Goal: Task Accomplishment & Management: Check status

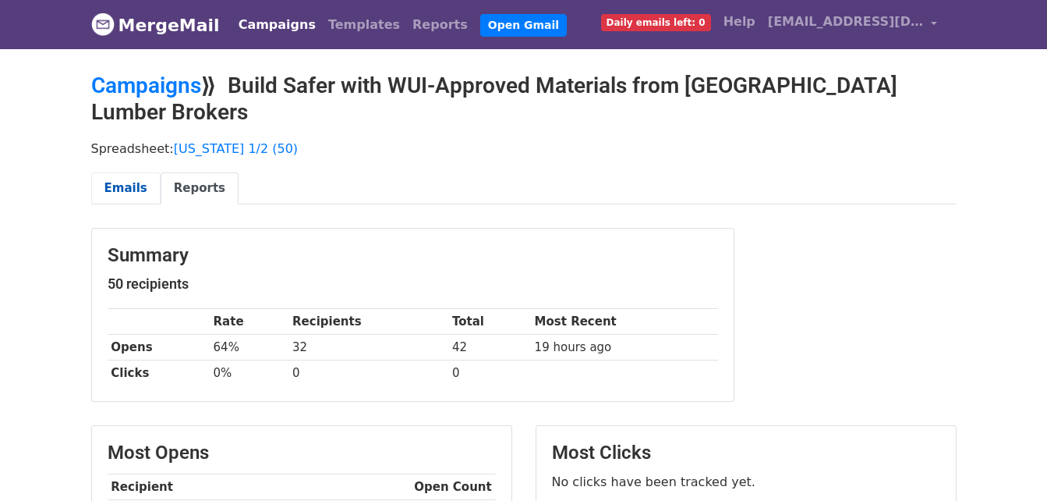
click at [144, 172] on link "Emails" at bounding box center [125, 188] width 69 height 32
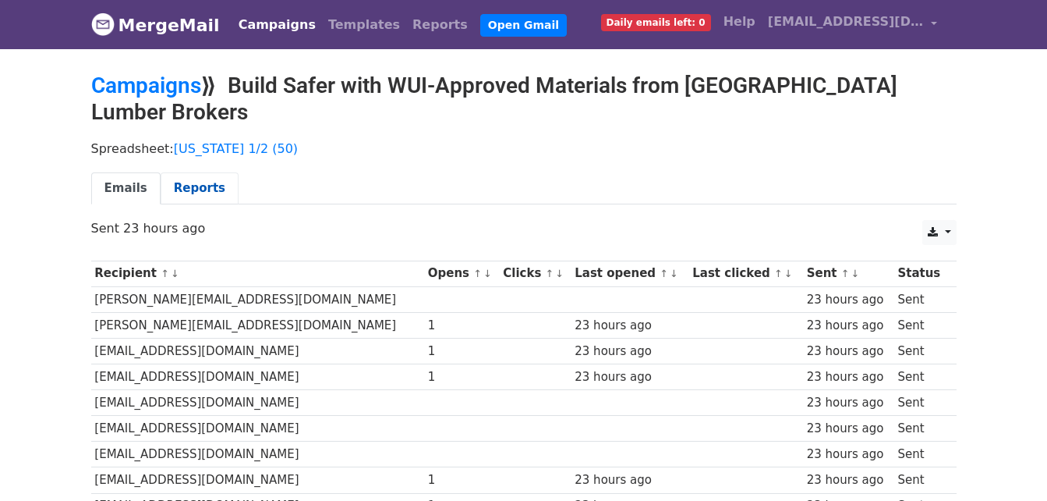
click at [200, 172] on link "Reports" at bounding box center [200, 188] width 78 height 32
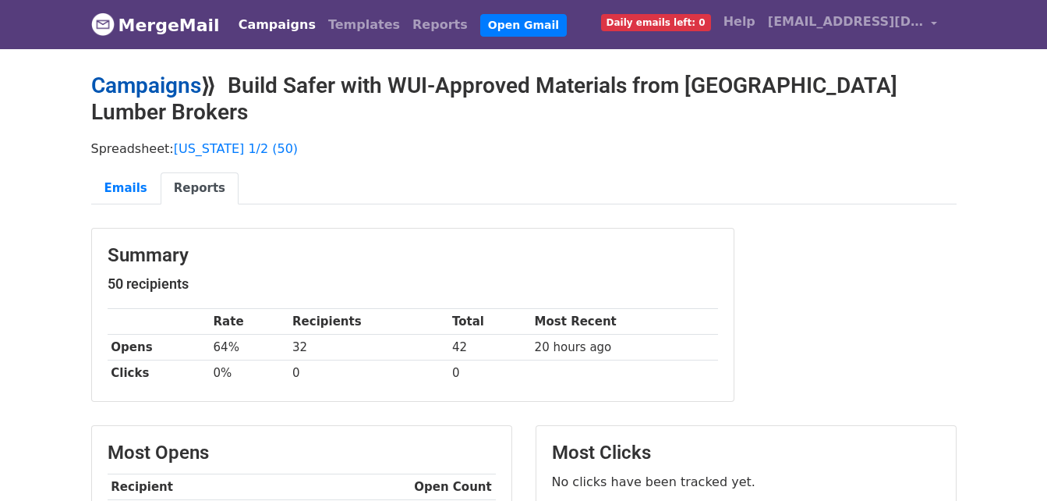
click at [183, 81] on link "Campaigns" at bounding box center [146, 86] width 110 height 26
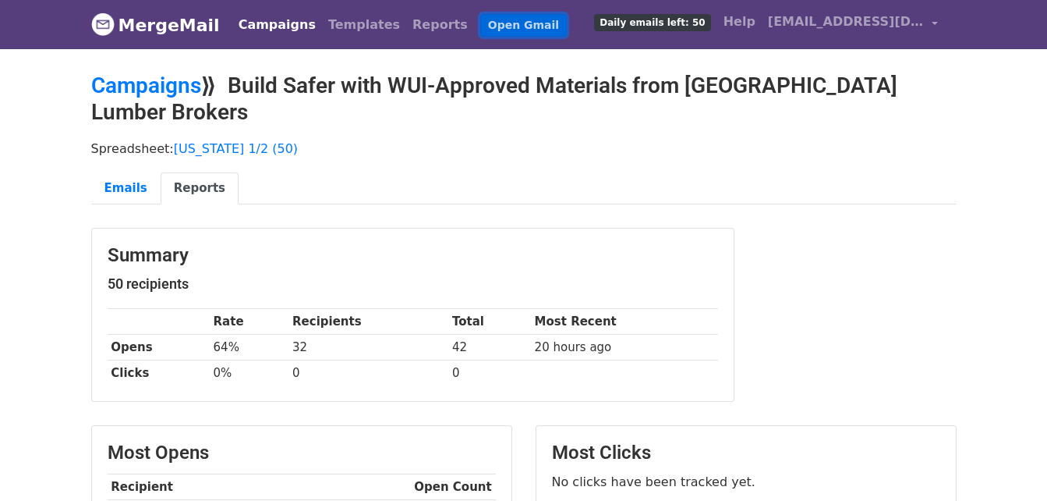
click at [482, 26] on link "Open Gmail" at bounding box center [523, 25] width 87 height 23
click at [193, 86] on link "Campaigns" at bounding box center [146, 86] width 110 height 26
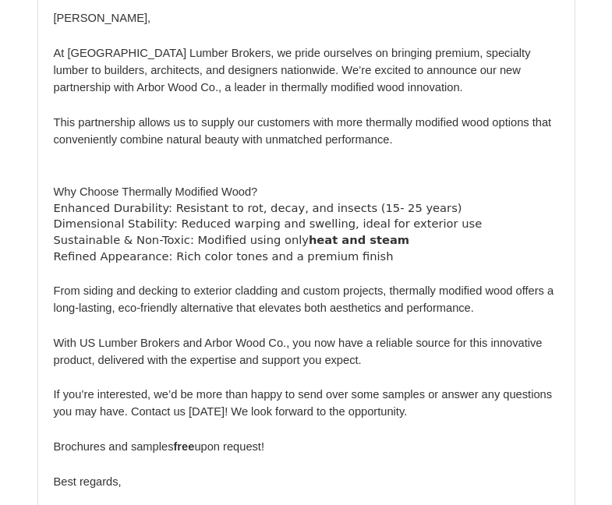
scroll to position [1092, 0]
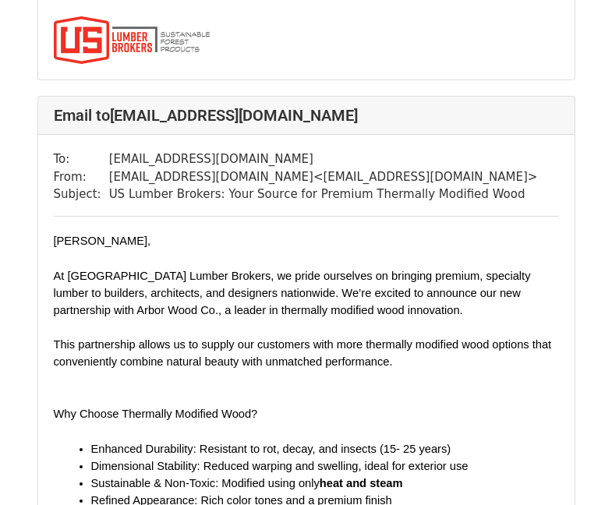
scroll to position [5382, 0]
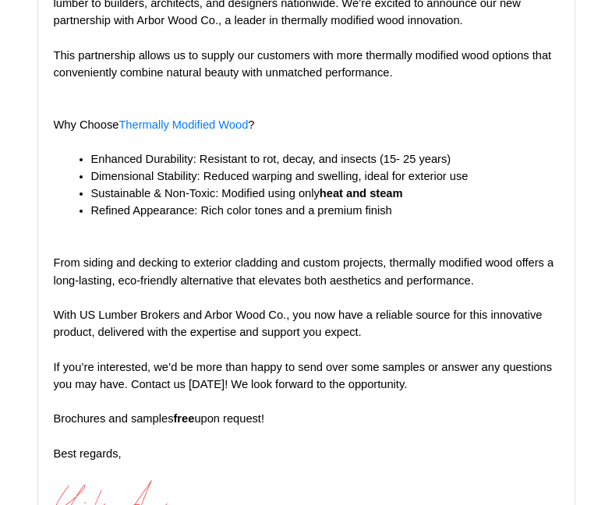
scroll to position [2106, 0]
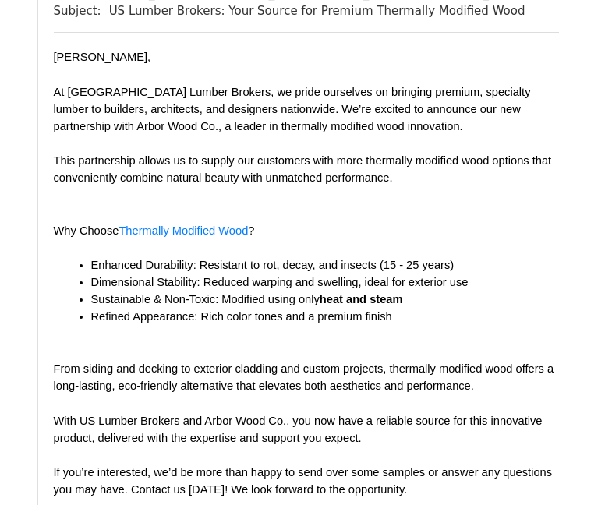
scroll to position [312, 0]
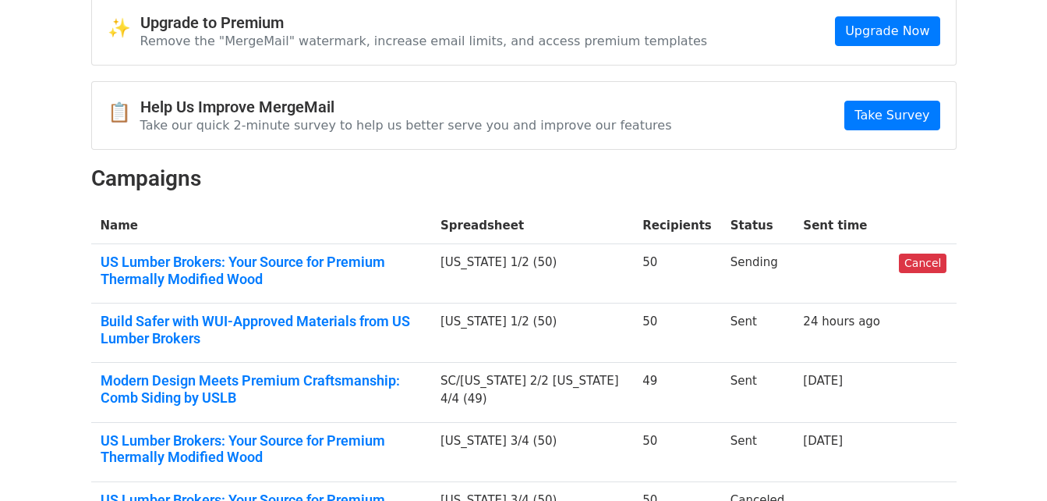
scroll to position [78, 0]
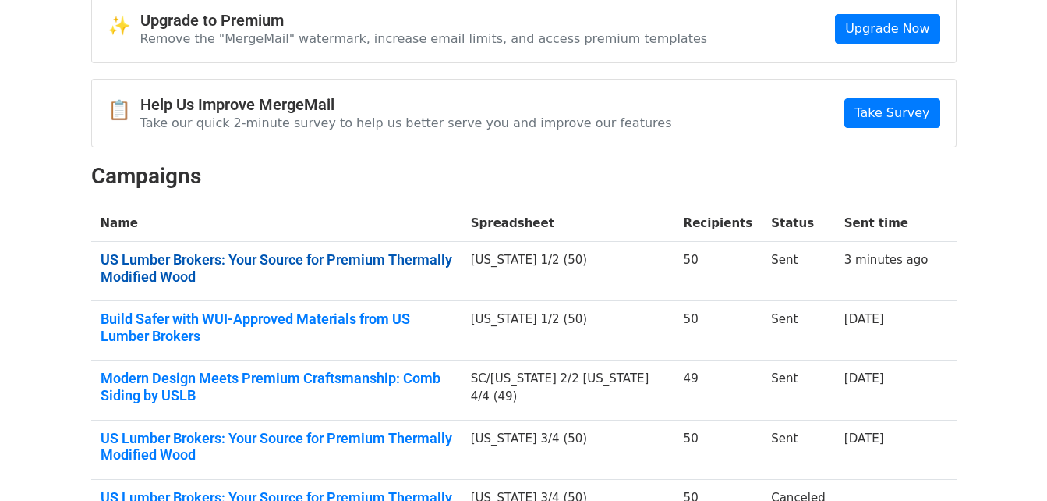
click at [257, 271] on link "US Lumber Brokers: Your Source for Premium Thermally Modified Wood" at bounding box center [277, 268] width 352 height 34
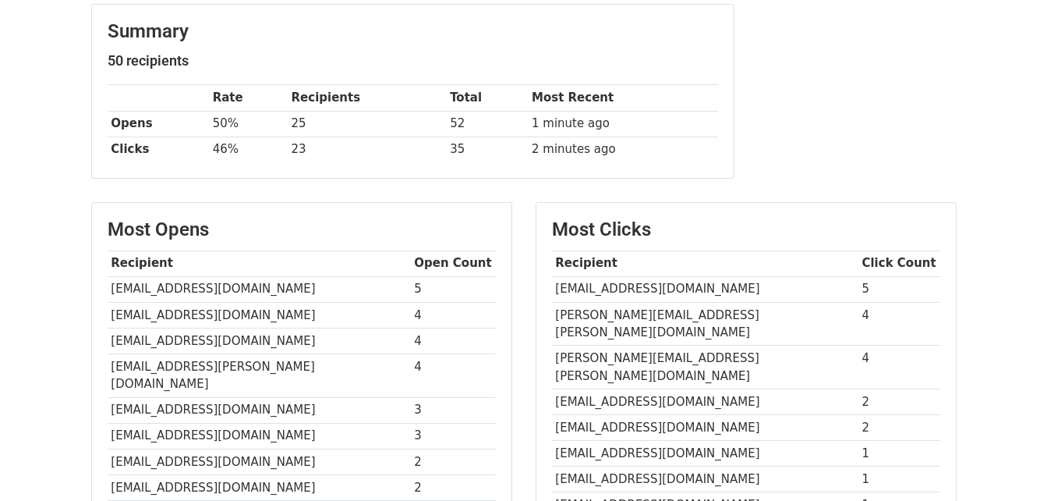
scroll to position [234, 0]
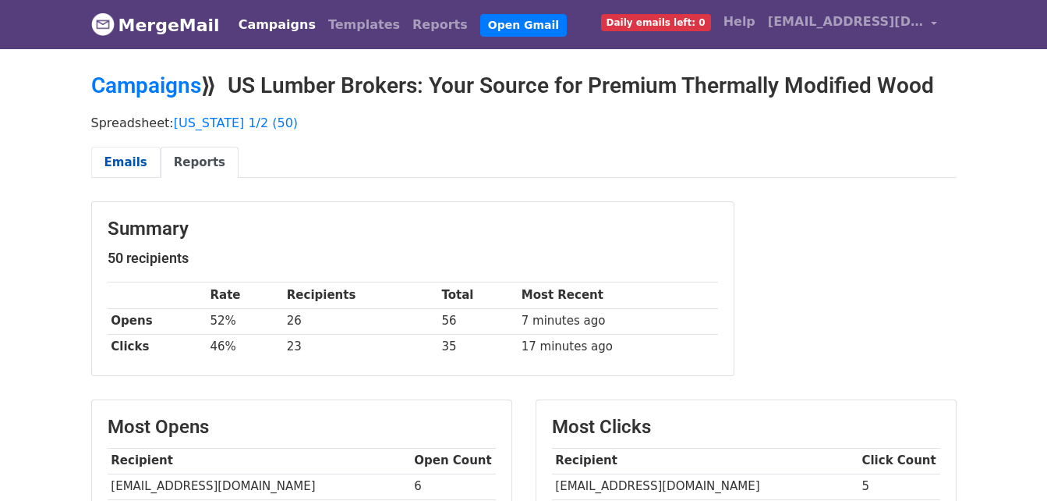
click at [114, 147] on link "Emails" at bounding box center [125, 163] width 69 height 32
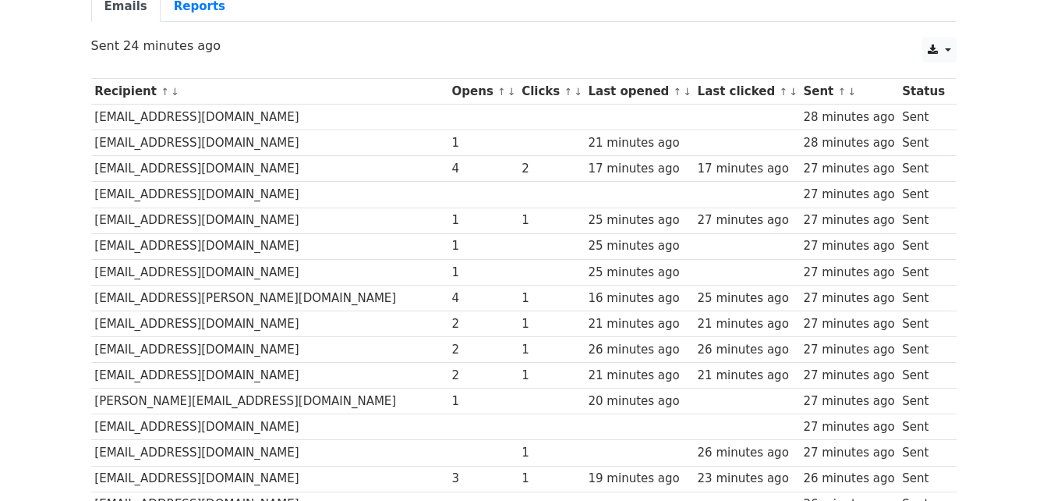
scroll to position [234, 0]
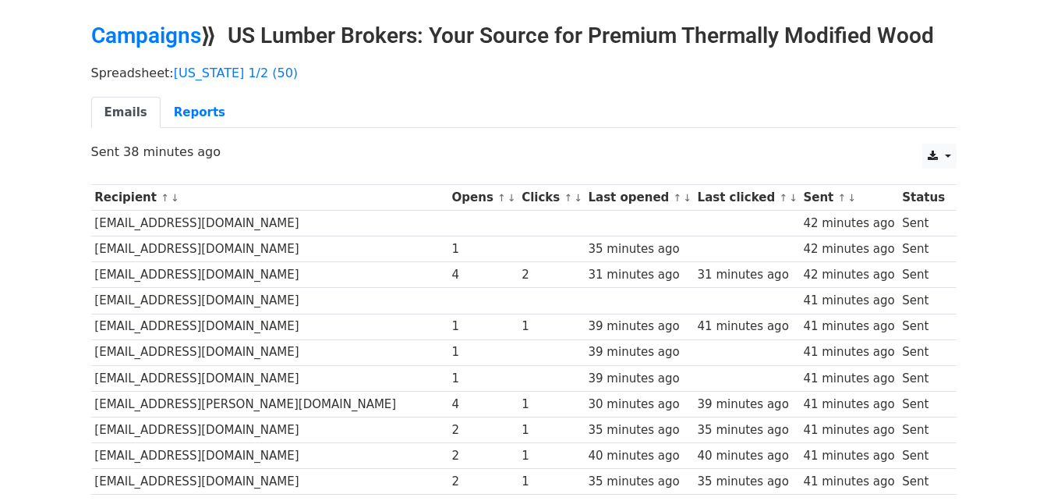
scroll to position [78, 0]
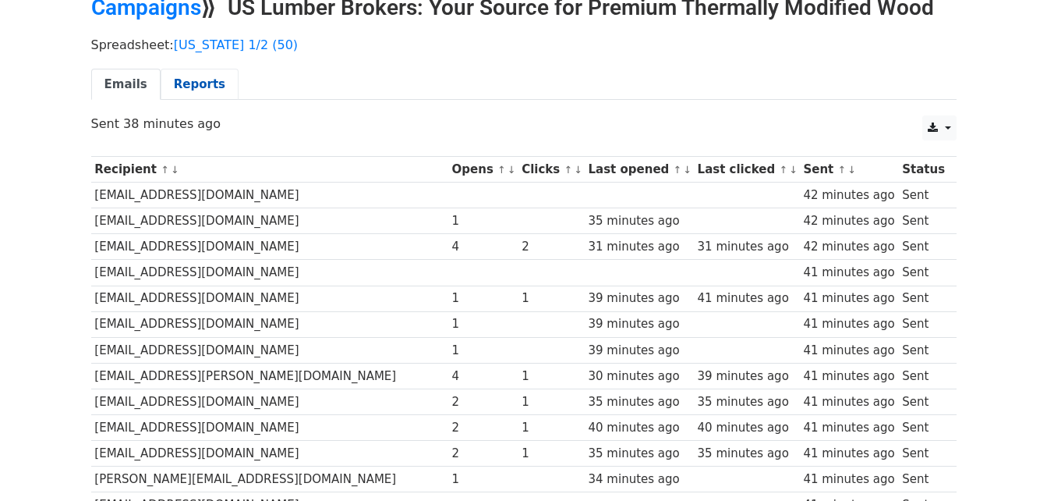
click at [184, 87] on link "Reports" at bounding box center [200, 85] width 78 height 32
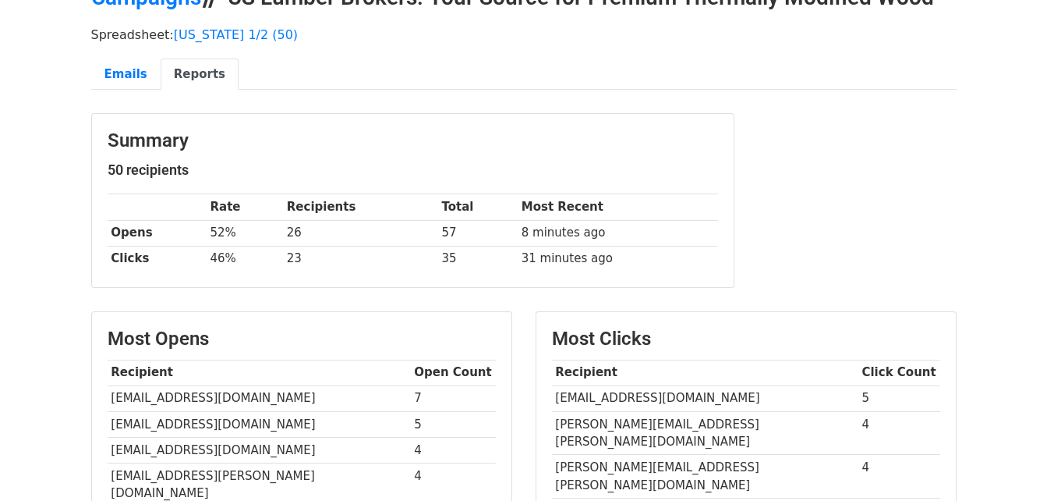
scroll to position [60, 0]
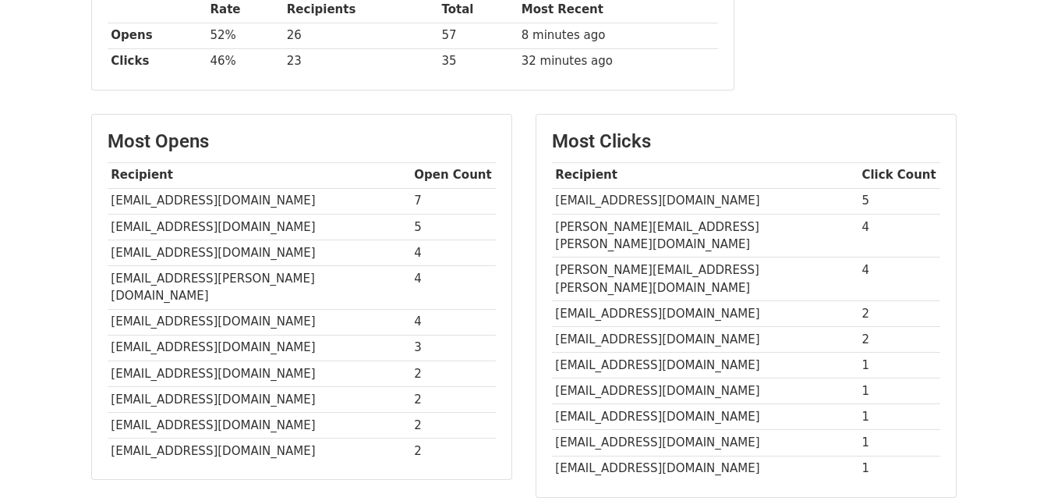
scroll to position [294, 0]
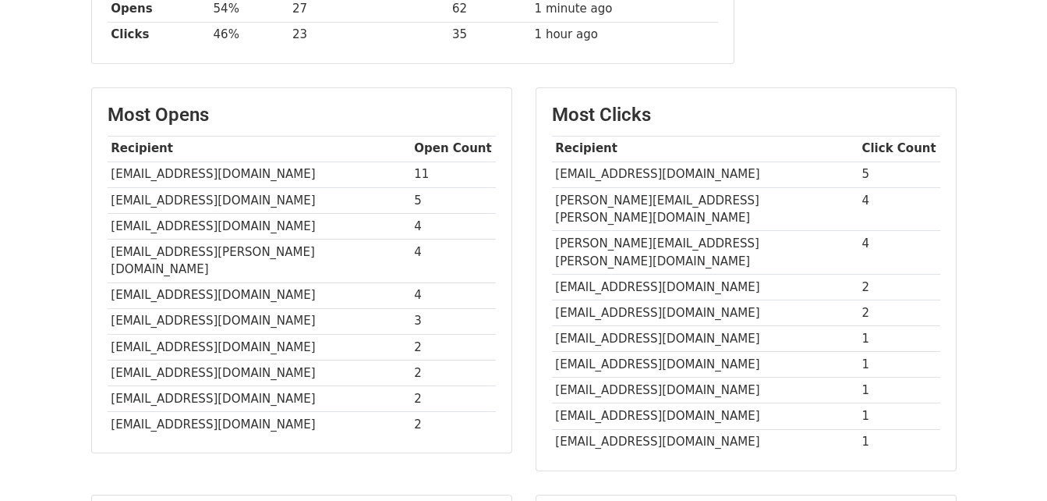
scroll to position [528, 0]
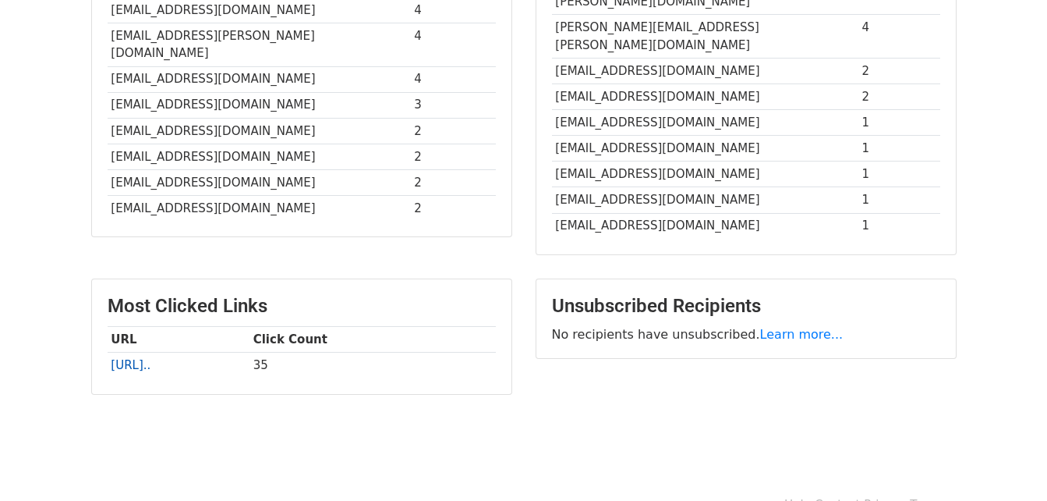
click at [151, 358] on link "[URL].." at bounding box center [131, 365] width 40 height 14
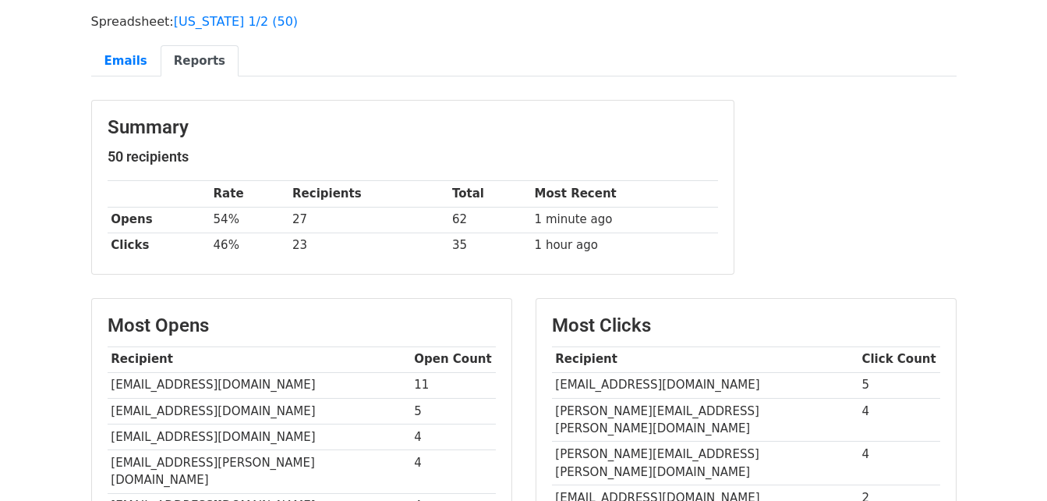
scroll to position [60, 0]
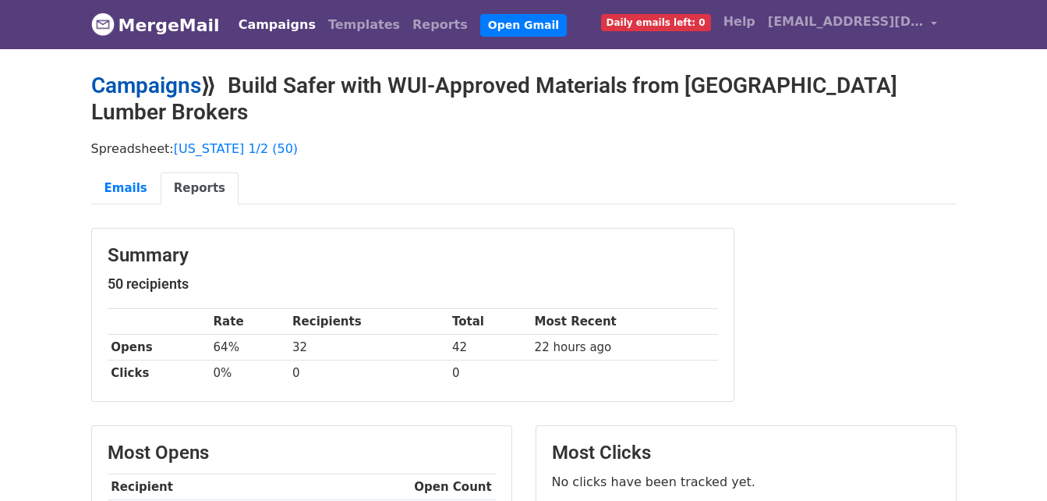
click at [187, 97] on link "Campaigns" at bounding box center [146, 86] width 110 height 26
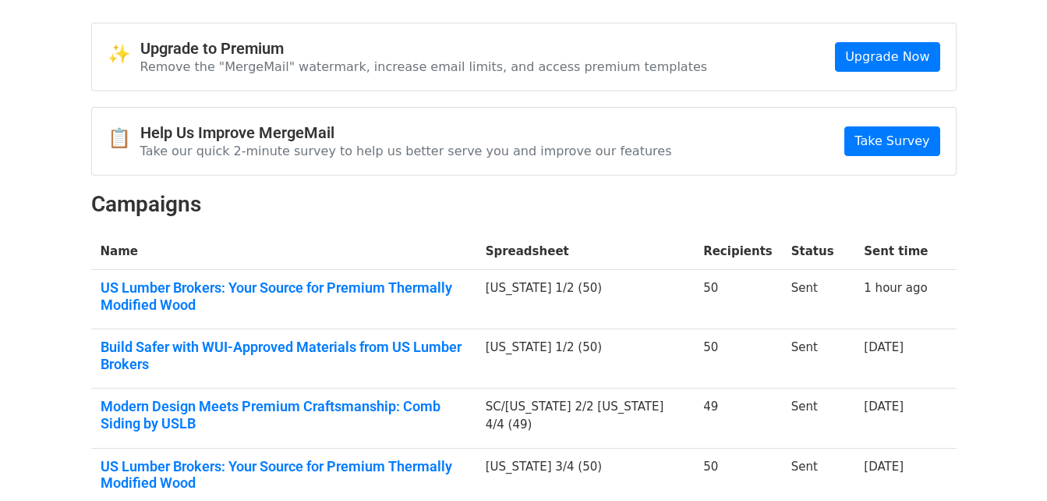
scroll to position [78, 0]
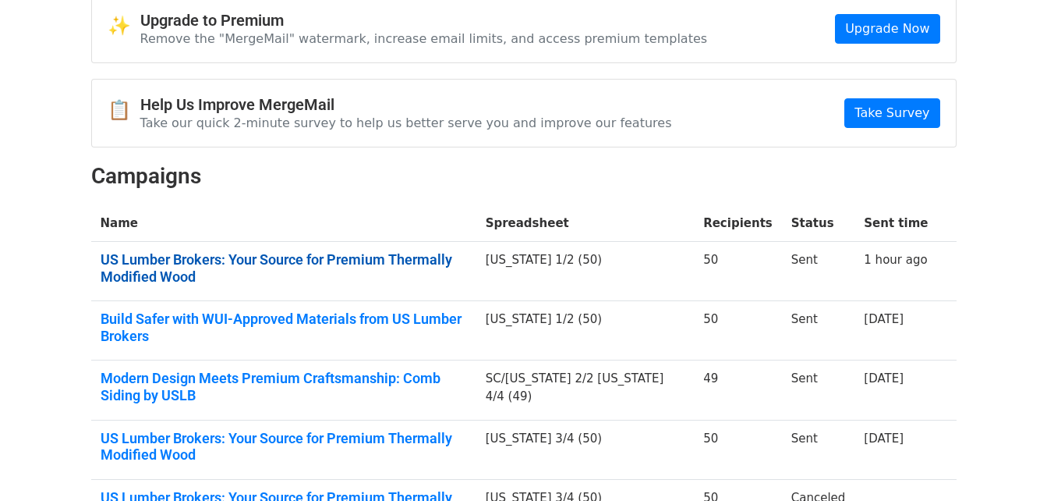
click at [388, 256] on link "US Lumber Brokers: Your Source for Premium Thermally Modified Wood" at bounding box center [284, 268] width 367 height 34
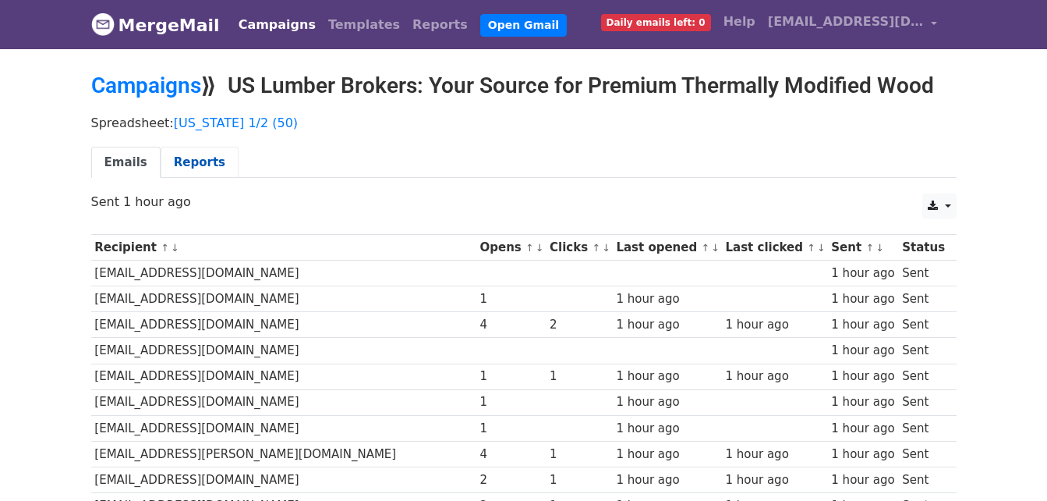
click at [199, 171] on link "Reports" at bounding box center [200, 163] width 78 height 32
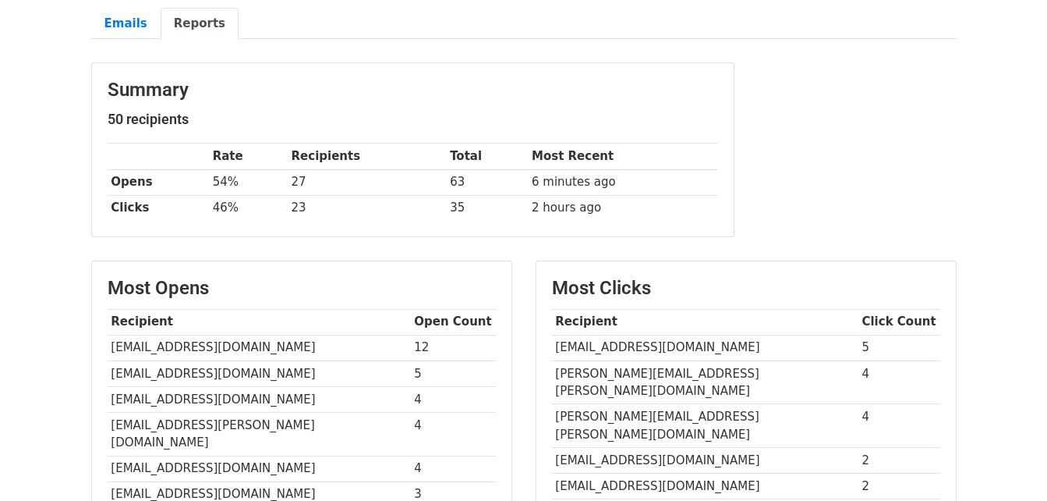
scroll to position [138, 0]
